Goal: Task Accomplishment & Management: Use online tool/utility

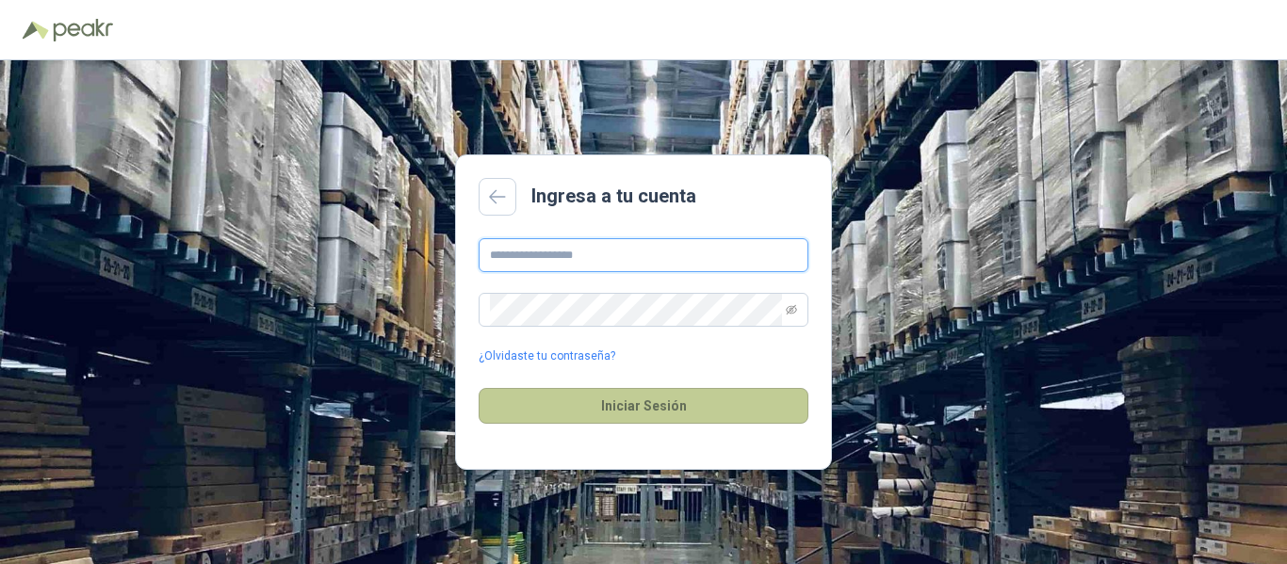
type input "**********"
click at [662, 403] on button "Iniciar Sesión" at bounding box center [644, 406] width 330 height 36
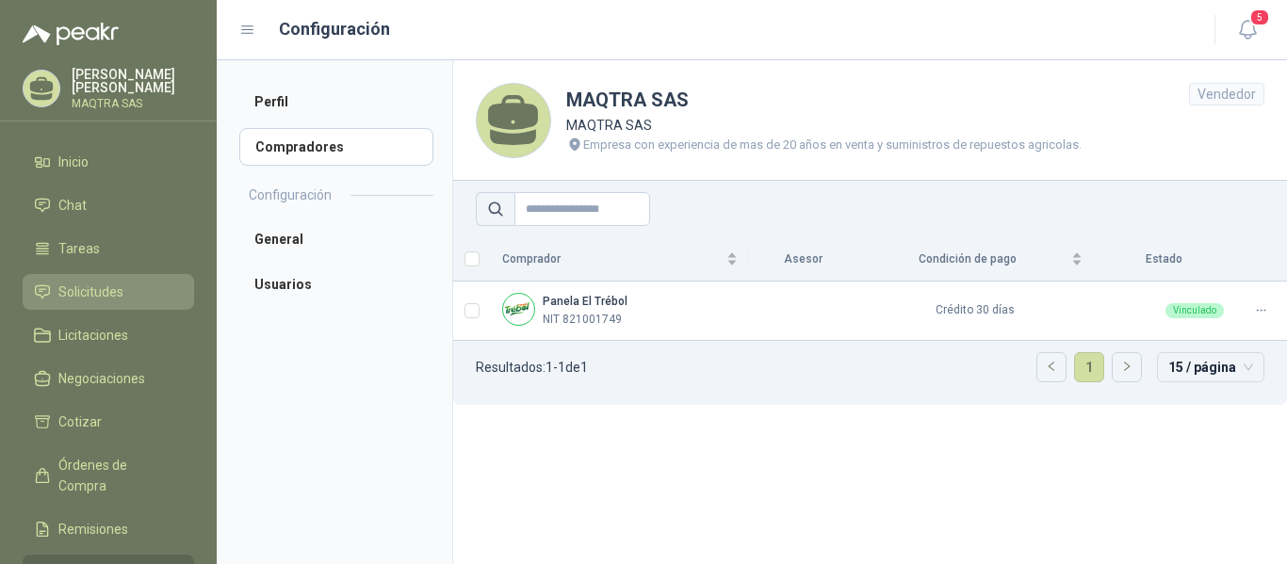
click at [77, 287] on span "Solicitudes" at bounding box center [90, 292] width 65 height 21
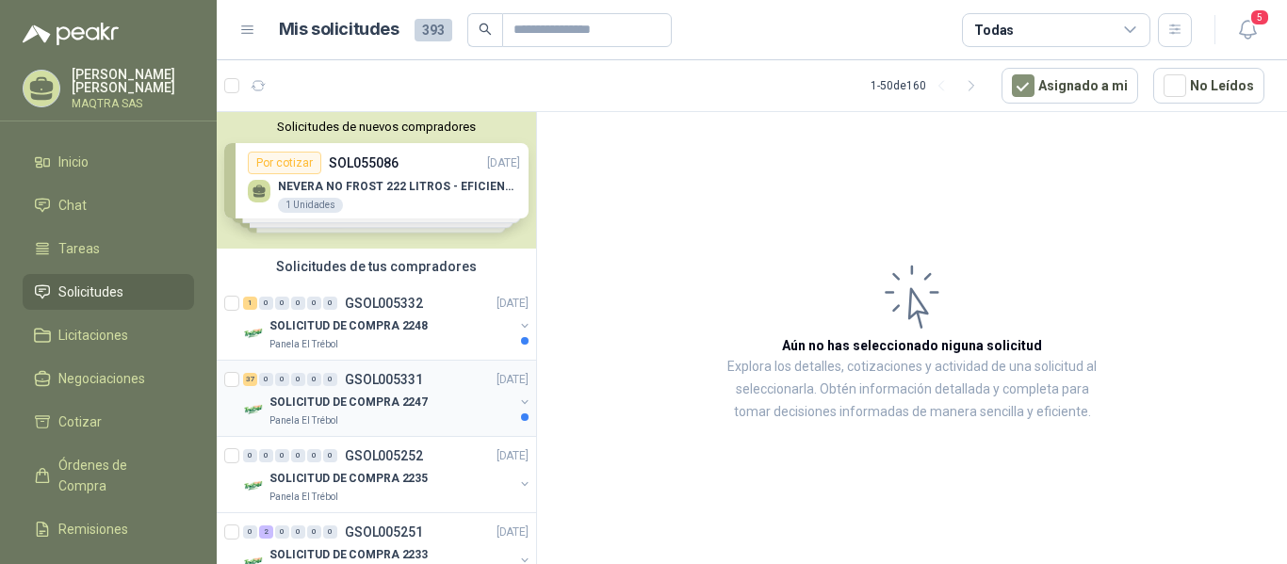
click at [405, 411] on p "SOLICITUD DE COMPRA 2247" at bounding box center [348, 403] width 158 height 18
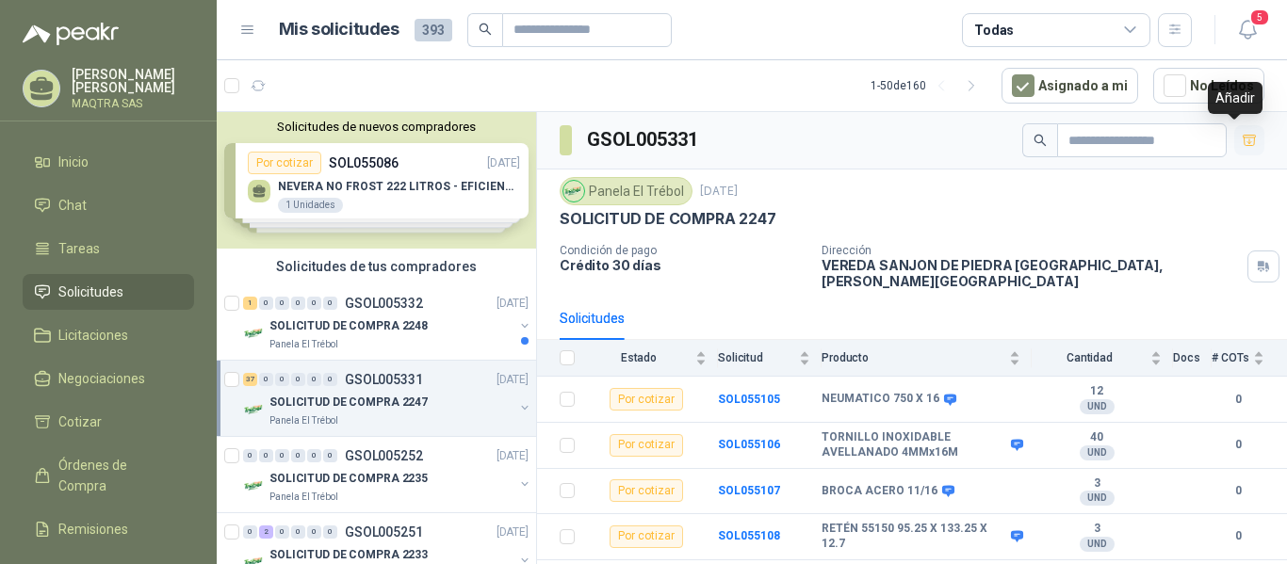
click at [1243, 142] on icon "button" at bounding box center [1249, 140] width 13 height 10
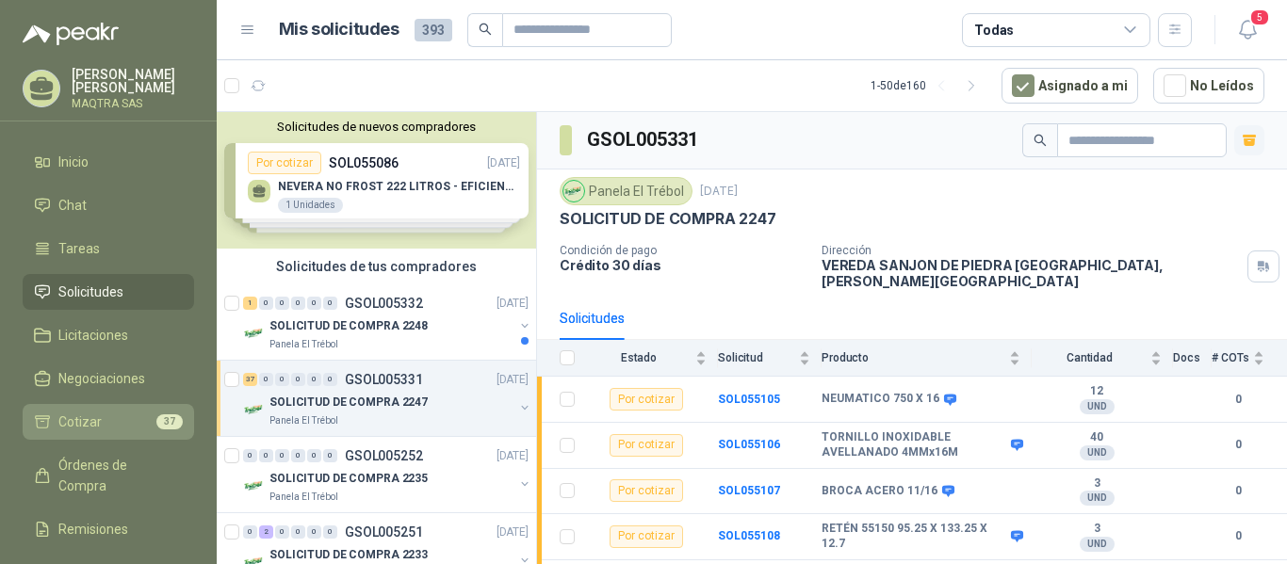
click at [91, 429] on span "Cotizar" at bounding box center [79, 422] width 43 height 21
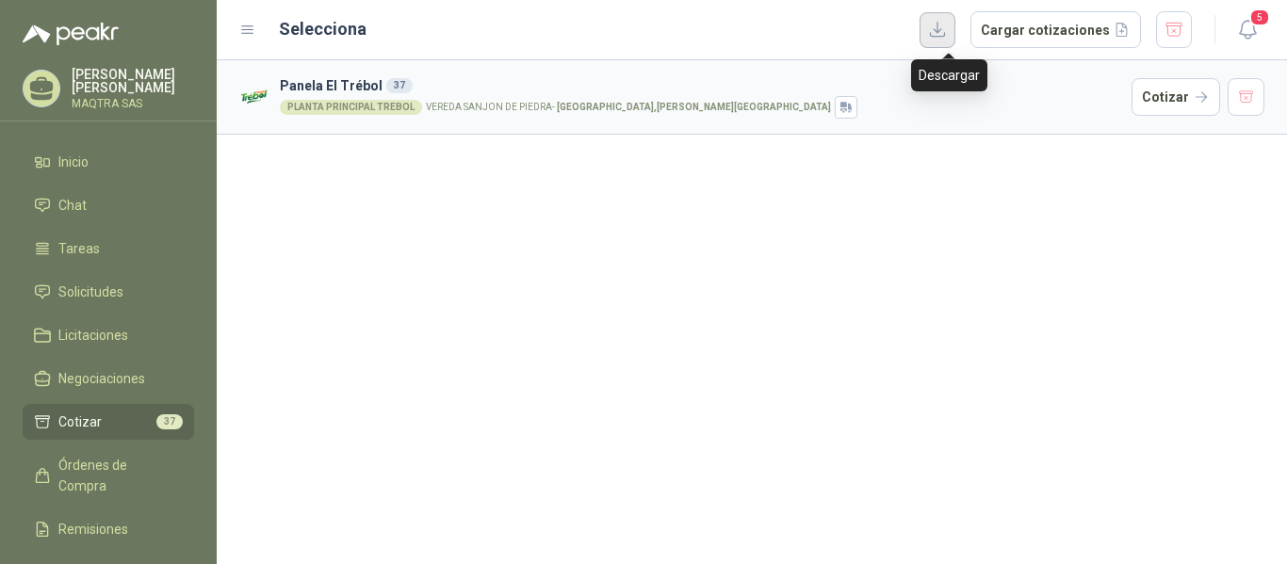
click at [950, 35] on button "button" at bounding box center [938, 30] width 36 height 36
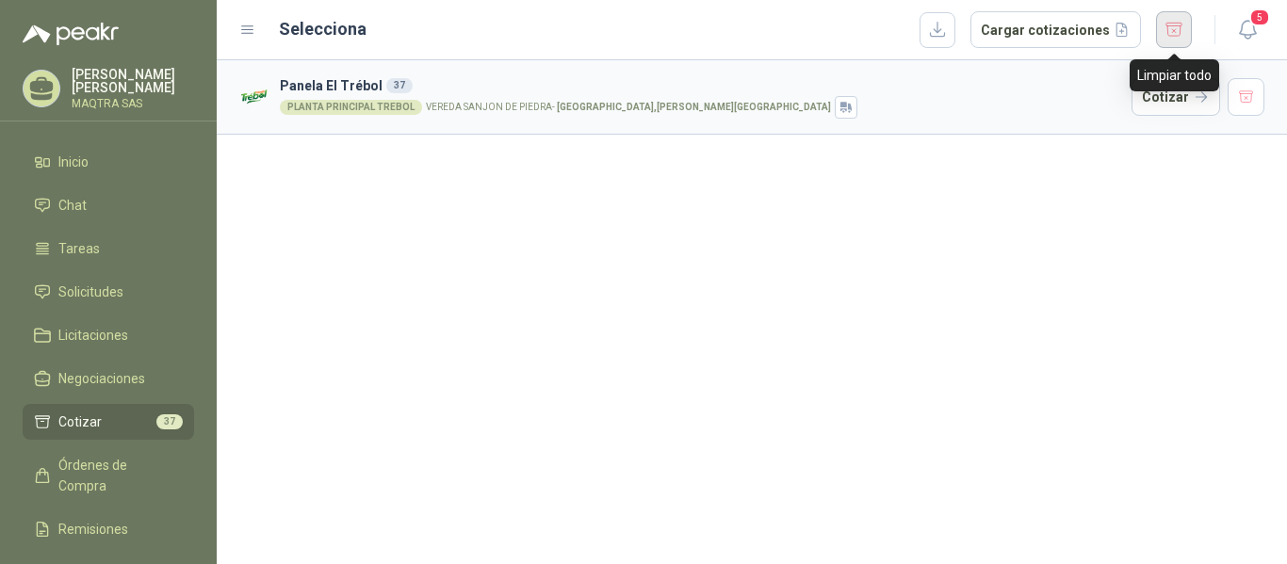
click at [1172, 25] on button "button" at bounding box center [1174, 29] width 36 height 37
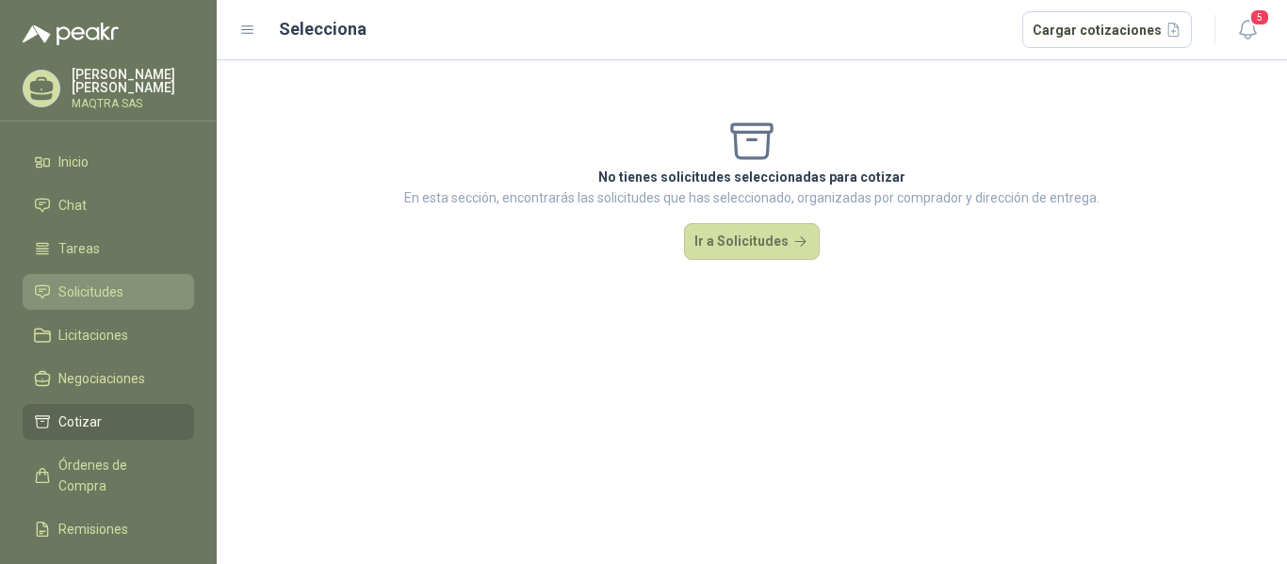
click at [76, 291] on span "Solicitudes" at bounding box center [90, 292] width 65 height 21
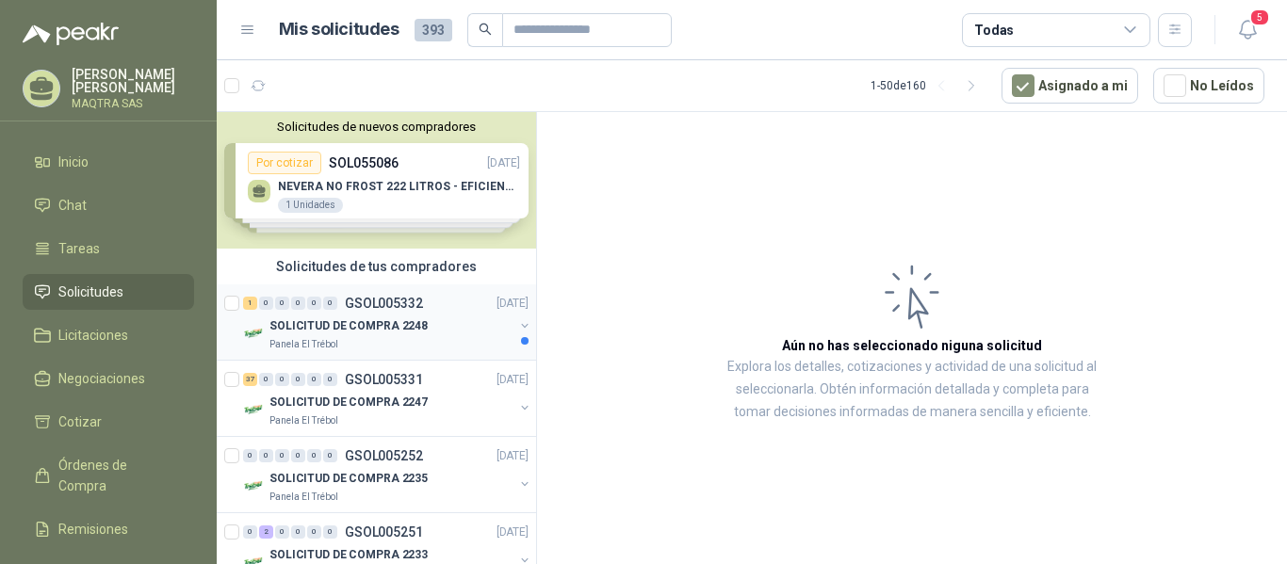
click at [361, 343] on div "Panela El Trébol" at bounding box center [391, 344] width 244 height 15
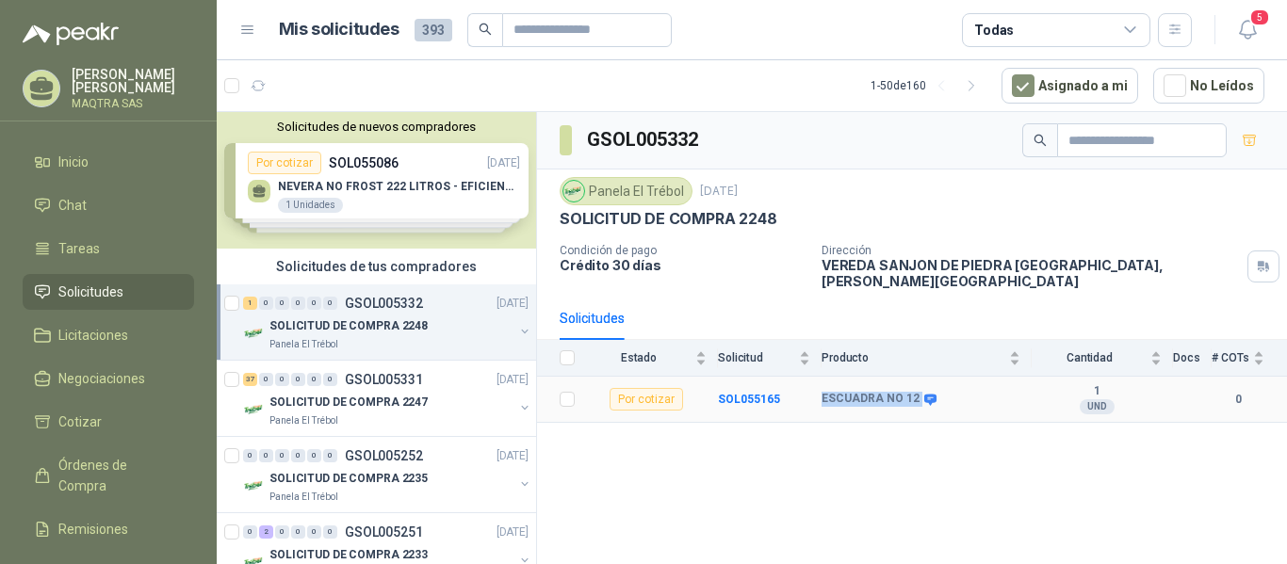
drag, startPoint x: 821, startPoint y: 386, endPoint x: 907, endPoint y: 385, distance: 86.7
click at [913, 384] on tr "Por cotizar SOL055165 ESCUADRA NO 12 1 UND  0" at bounding box center [912, 400] width 750 height 46
copy tr "ESCUADRA NO 12"
click at [34, 74] on icon at bounding box center [41, 88] width 29 height 29
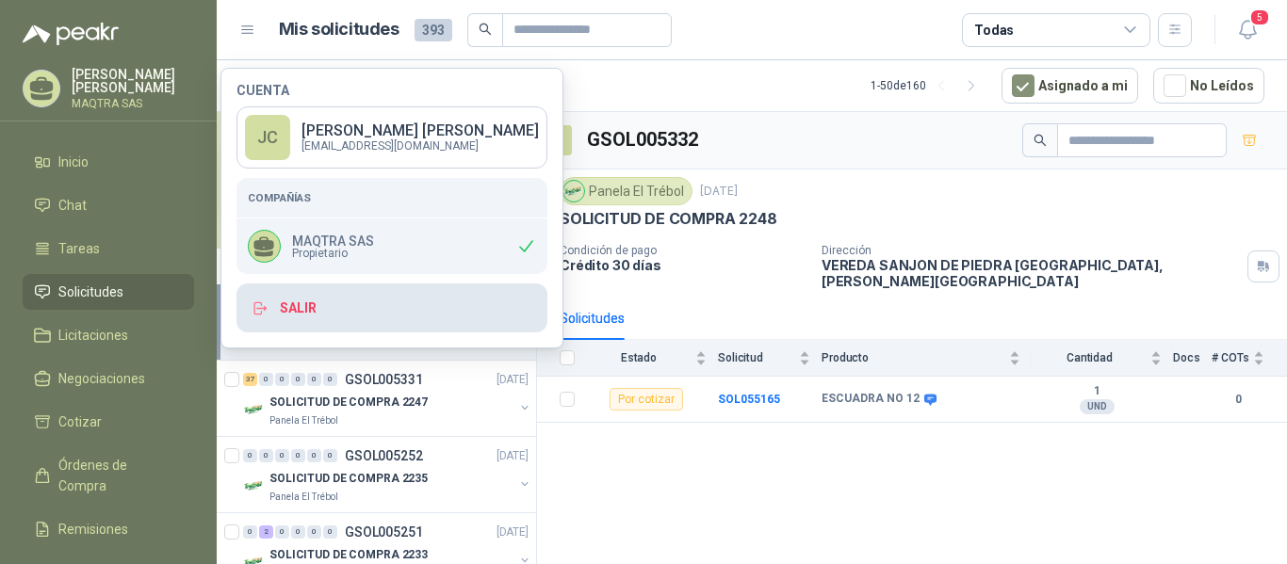
click at [322, 311] on button "Salir" at bounding box center [392, 308] width 311 height 49
